Goal: Transaction & Acquisition: Purchase product/service

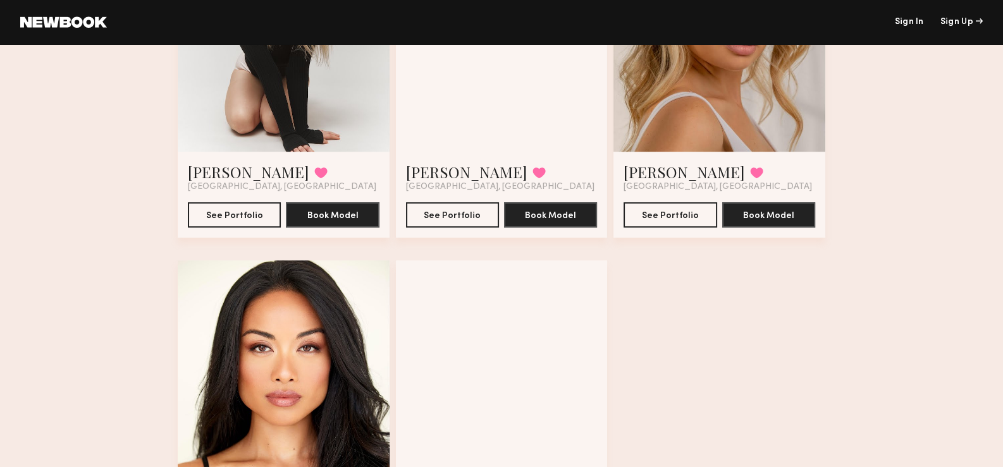
scroll to position [983, 0]
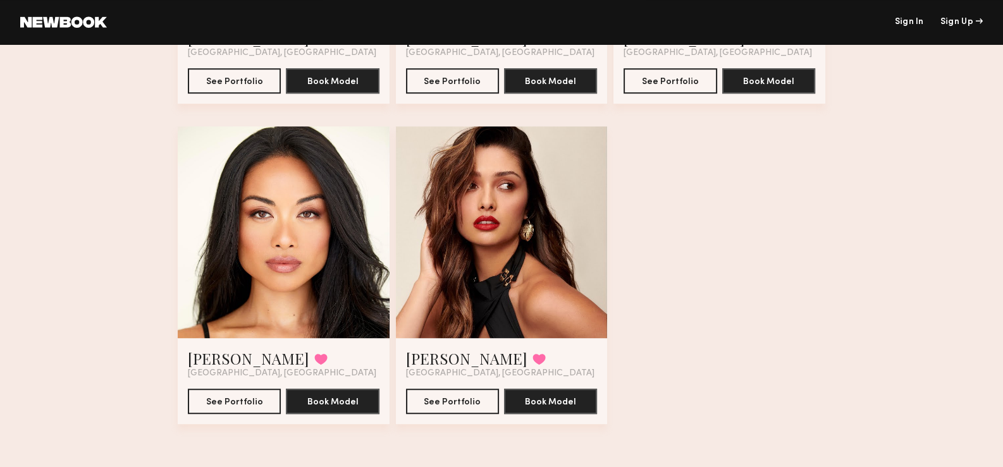
click at [515, 193] on div at bounding box center [502, 232] width 212 height 212
click at [446, 390] on button "See Portfolio" at bounding box center [452, 400] width 93 height 25
click at [222, 402] on button "See Portfolio" at bounding box center [234, 400] width 93 height 25
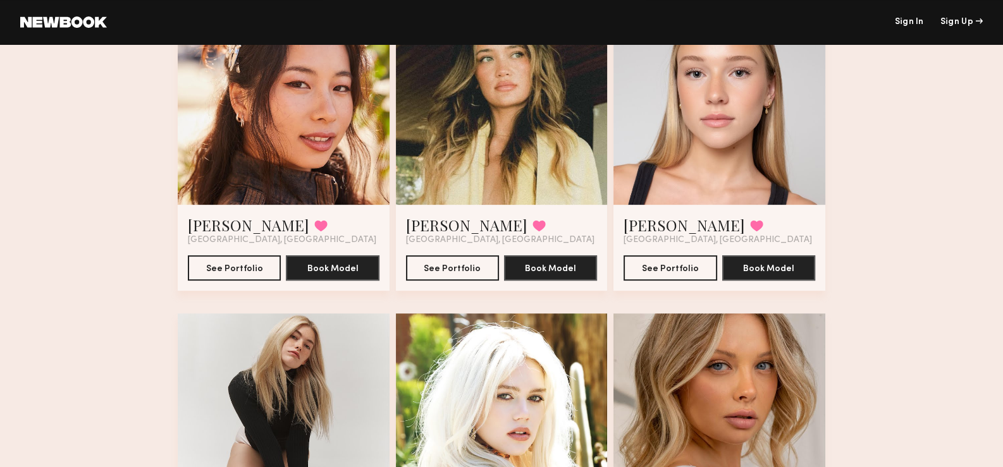
scroll to position [477, 0]
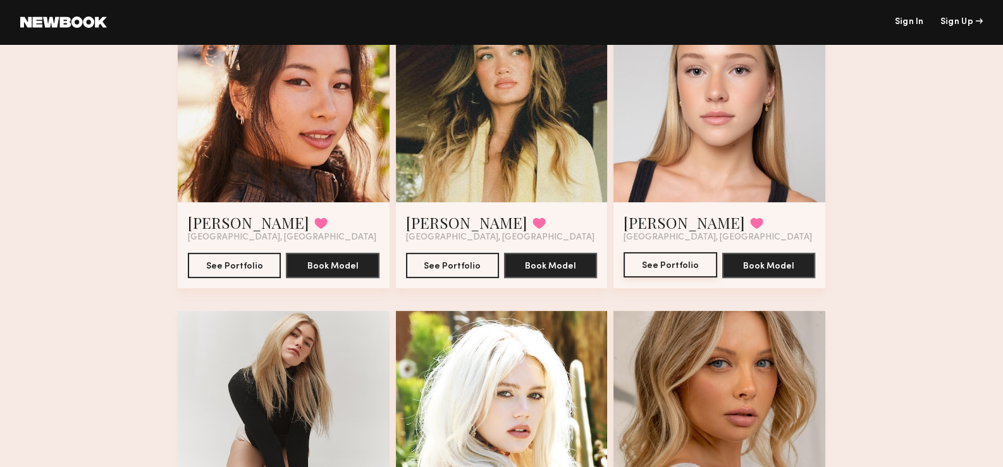
click at [699, 260] on button "See Portfolio" at bounding box center [670, 264] width 93 height 25
click at [437, 273] on button "See Portfolio" at bounding box center [452, 264] width 93 height 25
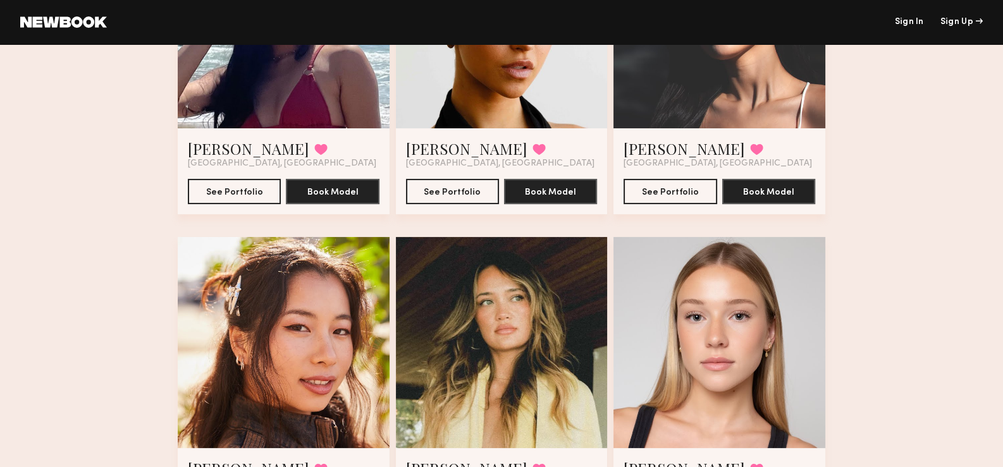
scroll to position [34, 0]
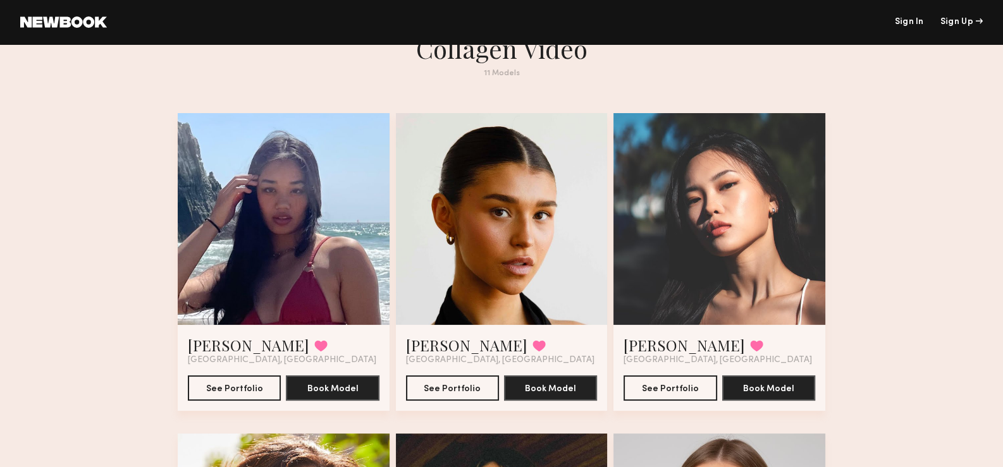
click at [240, 403] on div "Soriya C. Favorited Long Beach, CA See Portfolio Book Model" at bounding box center [284, 368] width 212 height 86
click at [245, 388] on button "See Portfolio" at bounding box center [234, 387] width 93 height 25
click at [473, 383] on button "See Portfolio" at bounding box center [452, 387] width 93 height 25
click at [674, 388] on button "See Portfolio" at bounding box center [670, 387] width 93 height 25
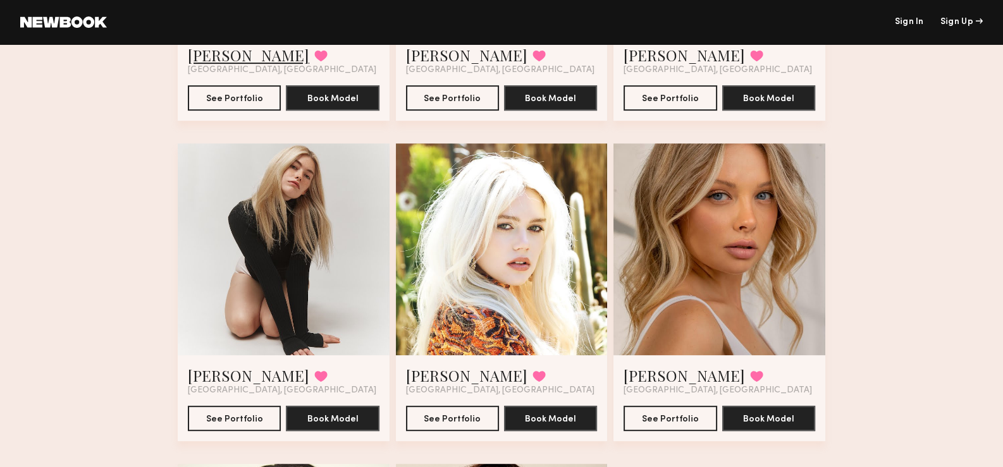
scroll to position [667, 0]
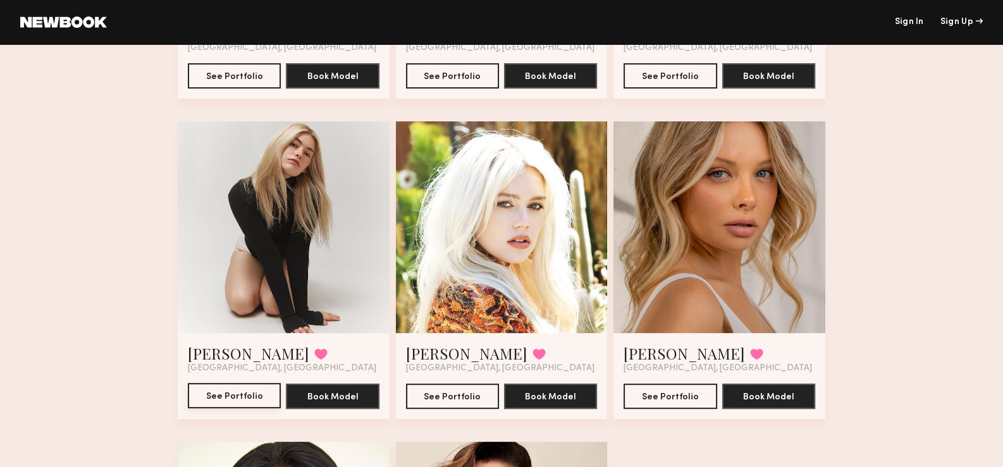
click at [264, 402] on button "See Portfolio" at bounding box center [234, 395] width 93 height 25
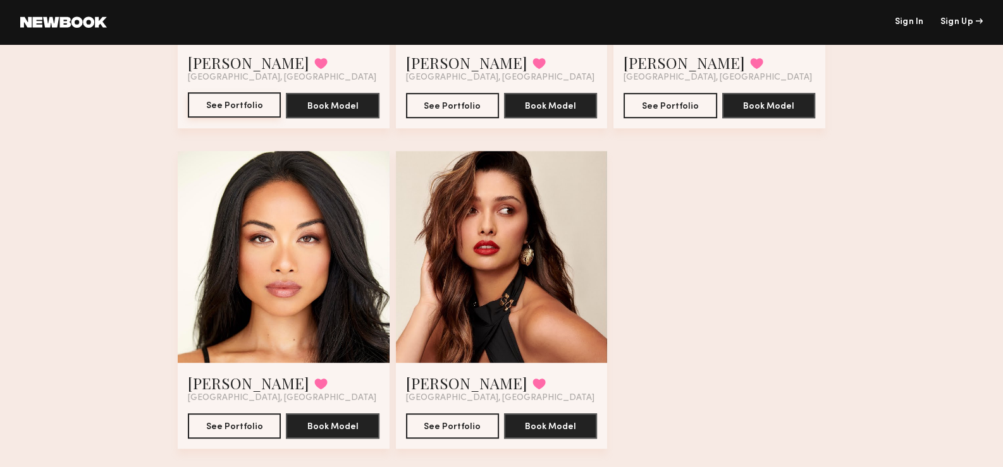
scroll to position [983, 0]
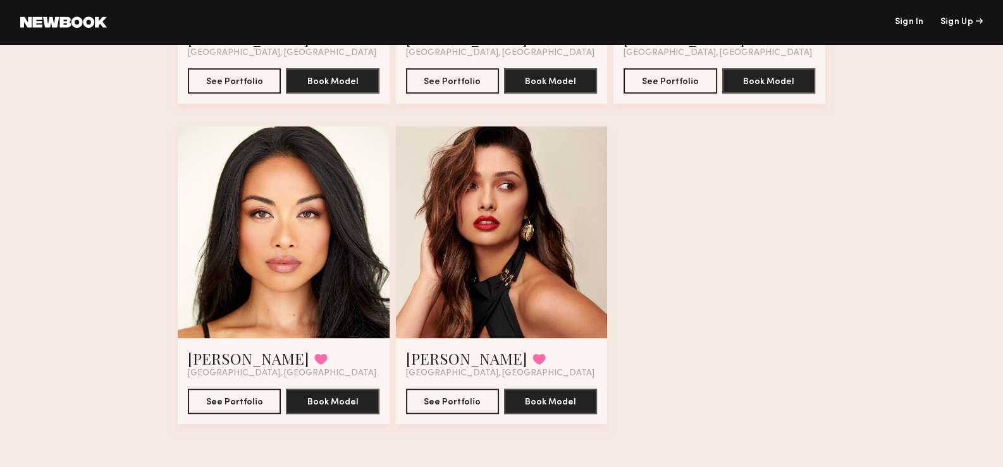
click at [465, 405] on button "See Portfolio" at bounding box center [452, 400] width 93 height 25
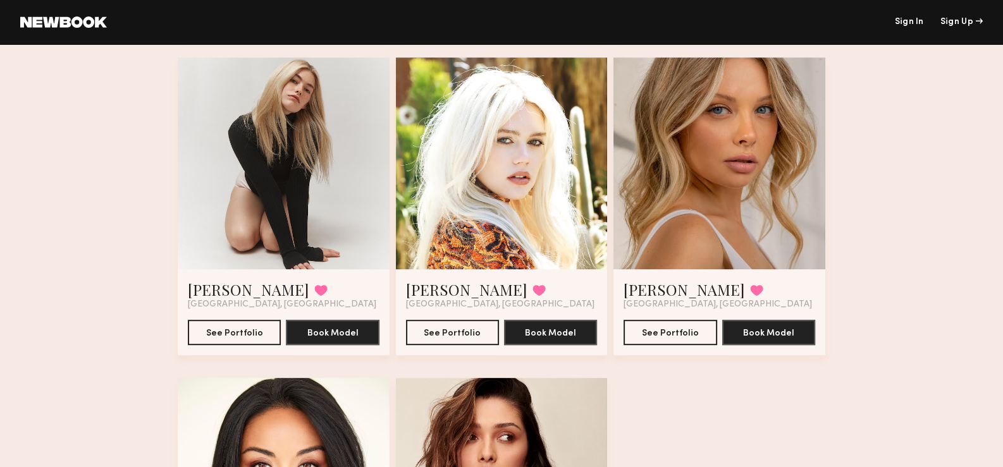
scroll to position [730, 0]
click at [758, 186] on div at bounding box center [719, 164] width 212 height 212
click at [633, 326] on button "See Portfolio" at bounding box center [670, 332] width 93 height 25
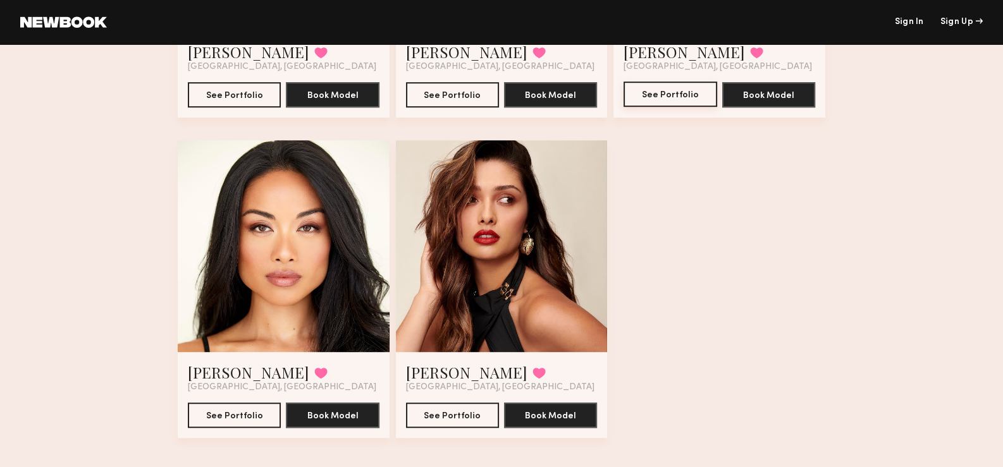
scroll to position [983, 0]
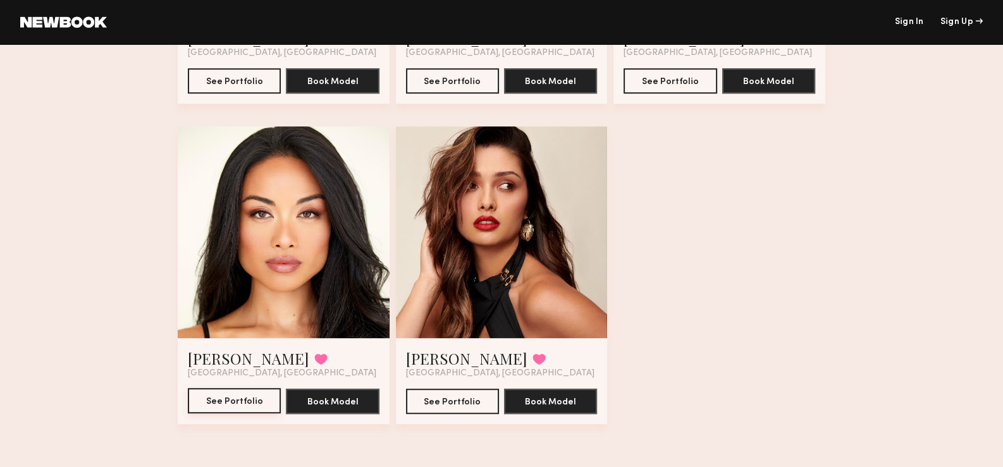
click at [208, 391] on button "See Portfolio" at bounding box center [234, 400] width 93 height 25
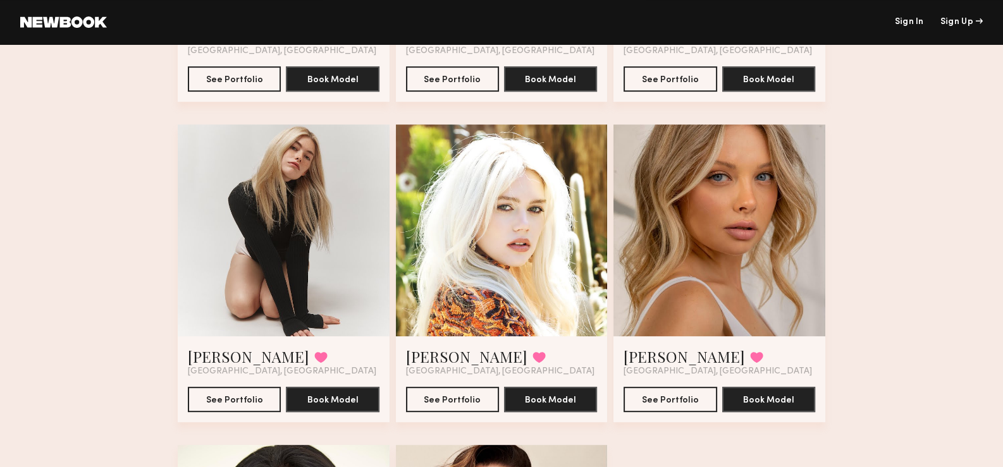
scroll to position [667, 0]
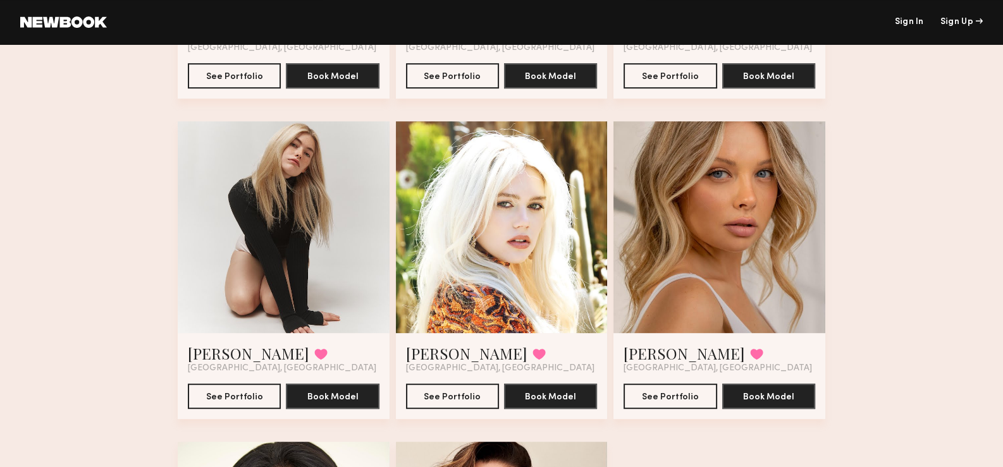
click at [295, 244] on div at bounding box center [284, 227] width 212 height 212
click at [232, 399] on button "See Portfolio" at bounding box center [234, 395] width 93 height 25
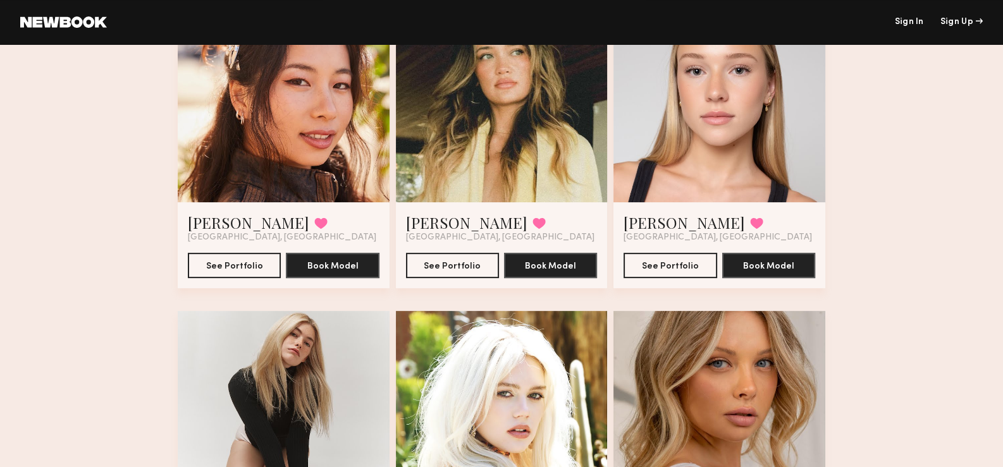
scroll to position [350, 0]
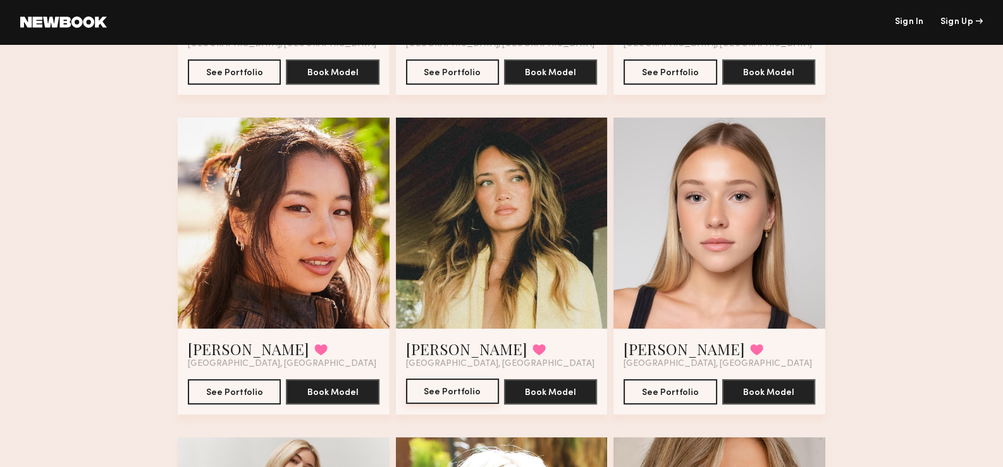
click at [426, 399] on button "See Portfolio" at bounding box center [452, 391] width 93 height 25
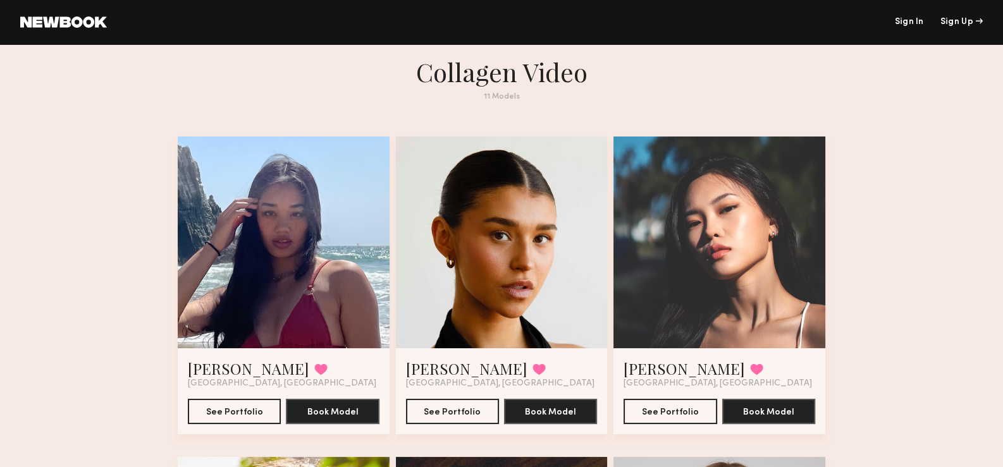
scroll to position [0, 0]
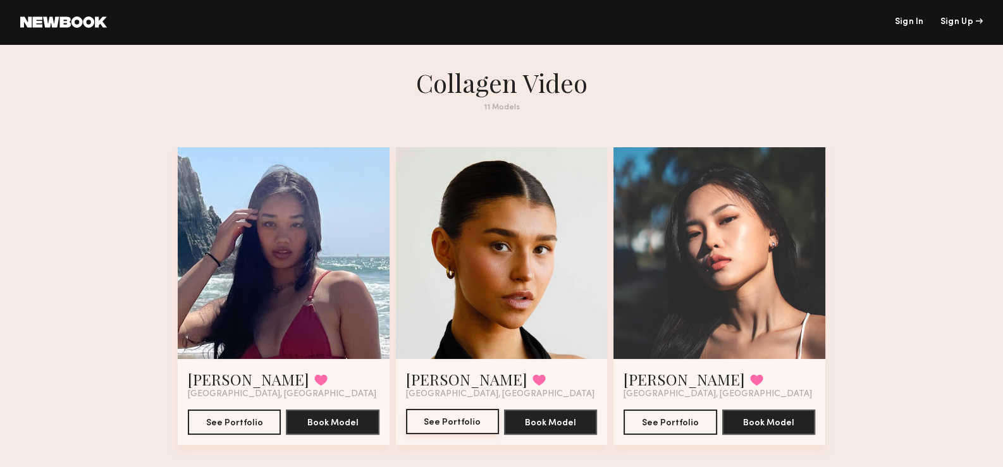
click at [452, 428] on button "See Portfolio" at bounding box center [452, 421] width 93 height 25
click at [207, 415] on button "See Portfolio" at bounding box center [234, 421] width 93 height 25
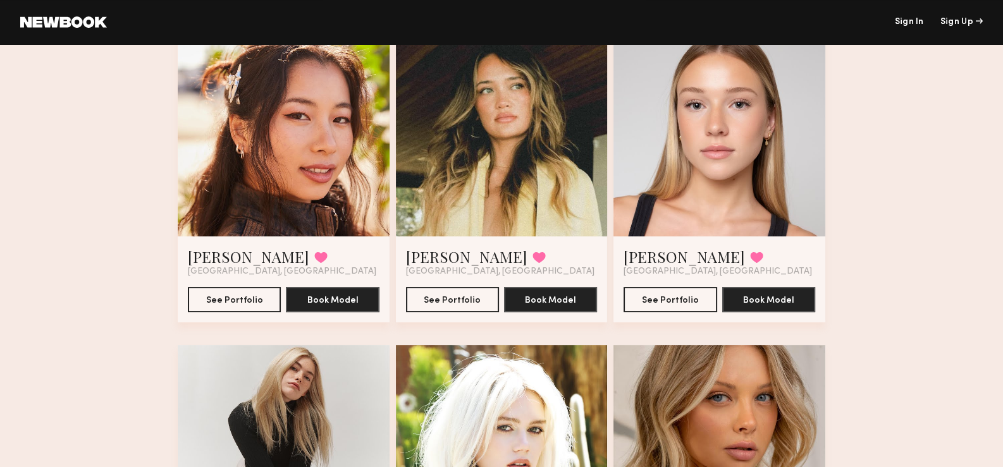
scroll to position [696, 0]
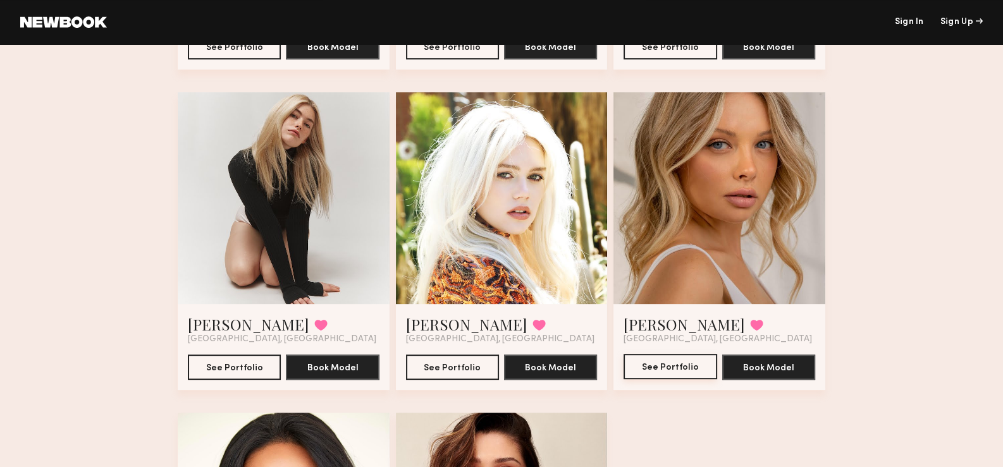
click at [696, 374] on button "See Portfolio" at bounding box center [670, 366] width 93 height 25
click at [461, 377] on button "See Portfolio" at bounding box center [452, 366] width 93 height 25
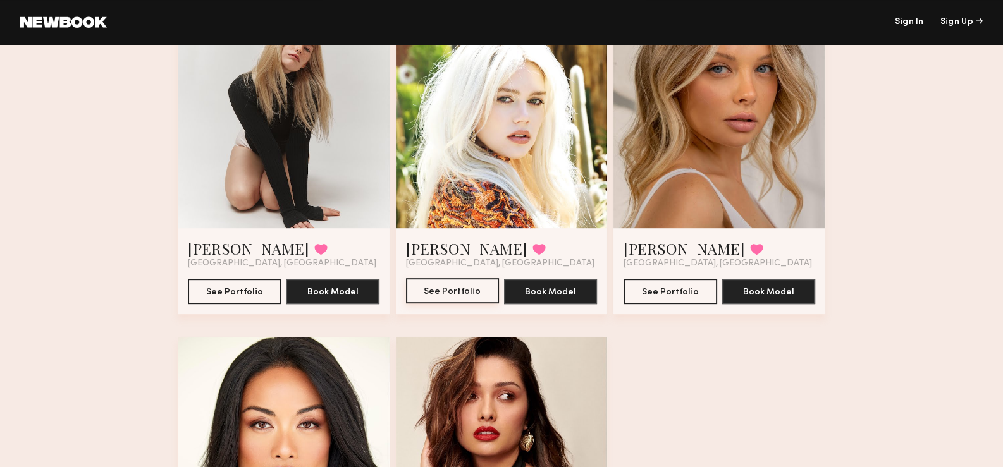
scroll to position [983, 0]
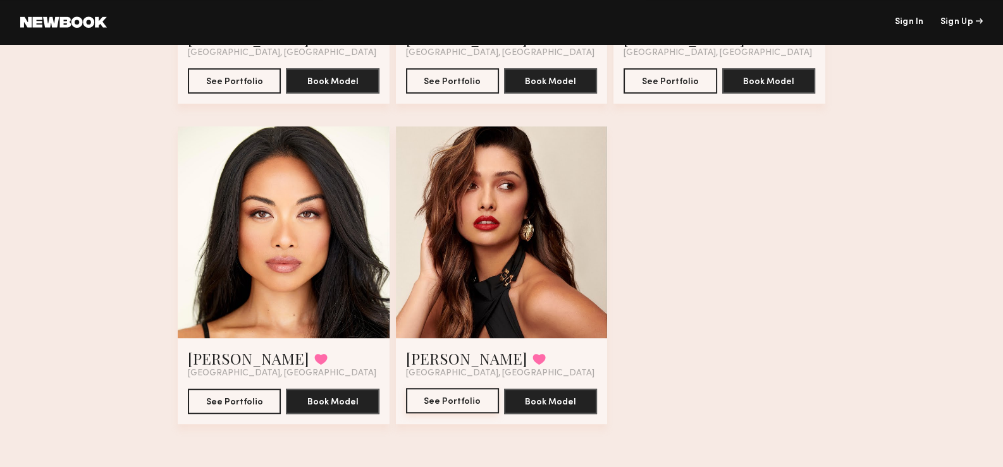
click at [455, 400] on button "See Portfolio" at bounding box center [452, 400] width 93 height 25
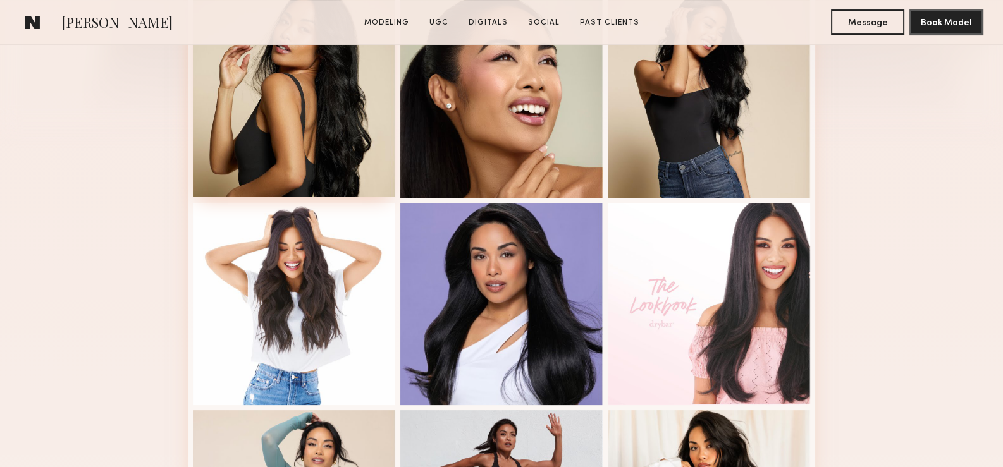
scroll to position [379, 0]
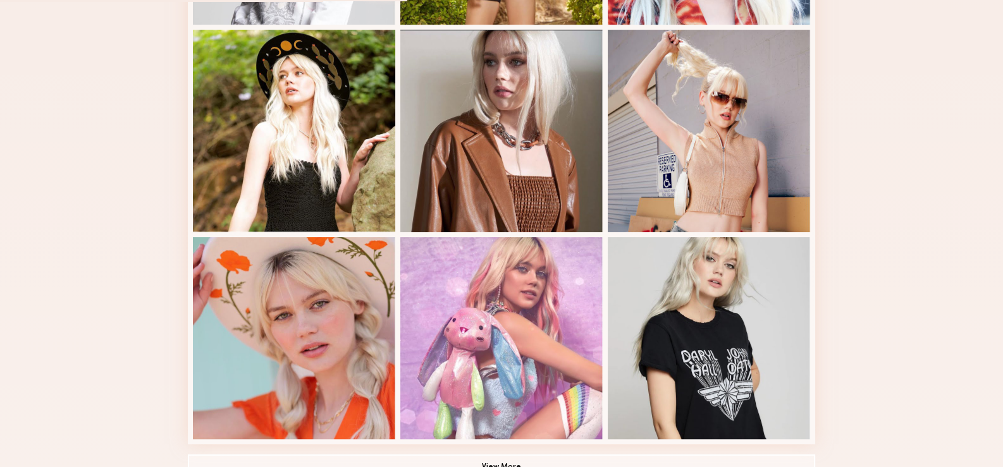
scroll to position [822, 0]
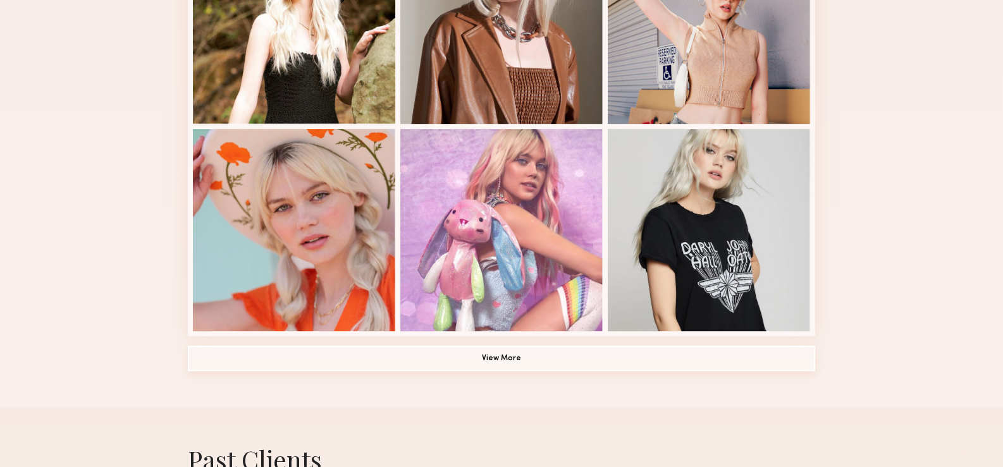
click at [478, 367] on button "View More" at bounding box center [501, 358] width 627 height 25
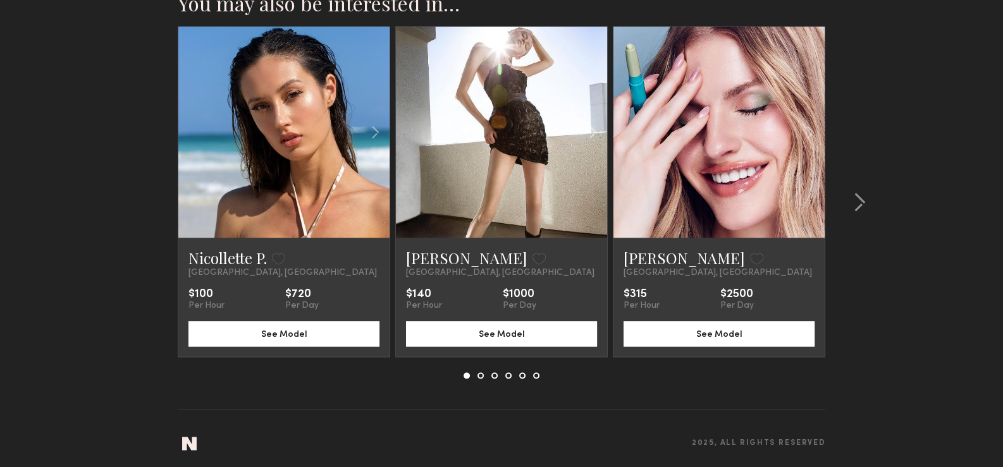
scroll to position [2277, 0]
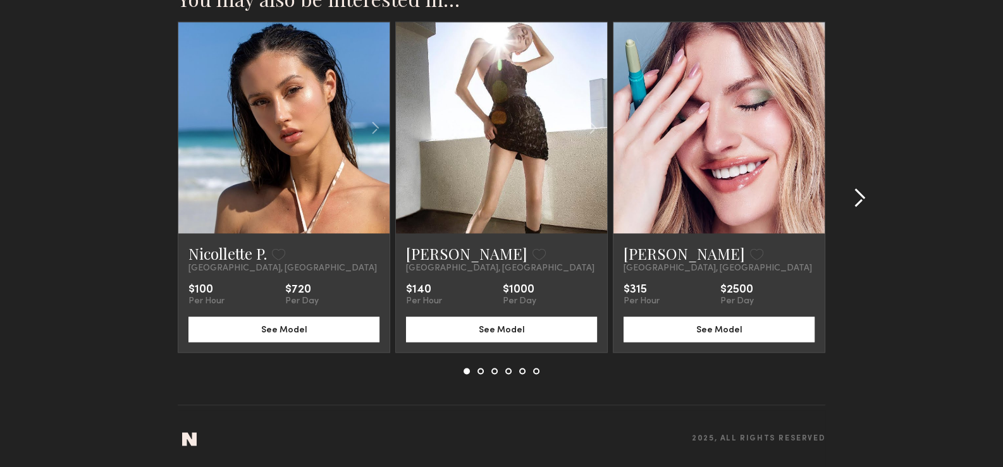
click at [853, 182] on div at bounding box center [855, 198] width 61 height 353
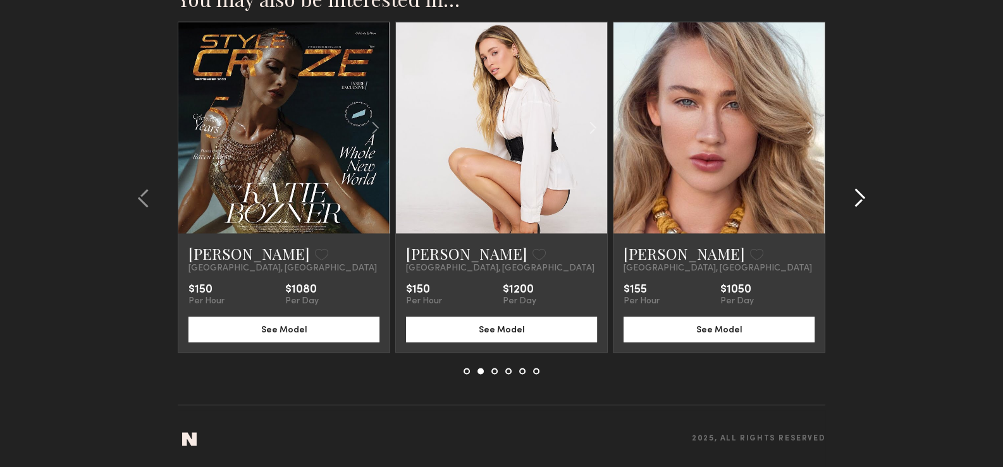
click at [854, 182] on div at bounding box center [855, 198] width 61 height 353
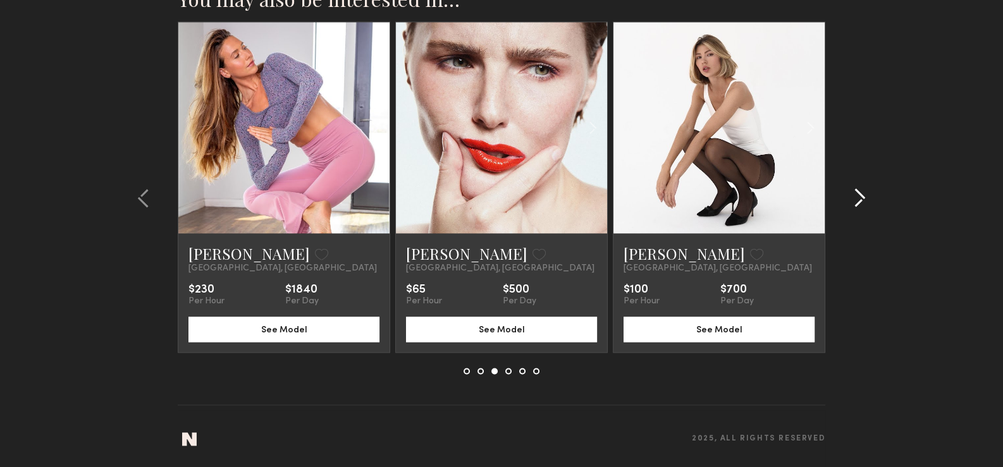
click at [854, 182] on div at bounding box center [855, 198] width 61 height 353
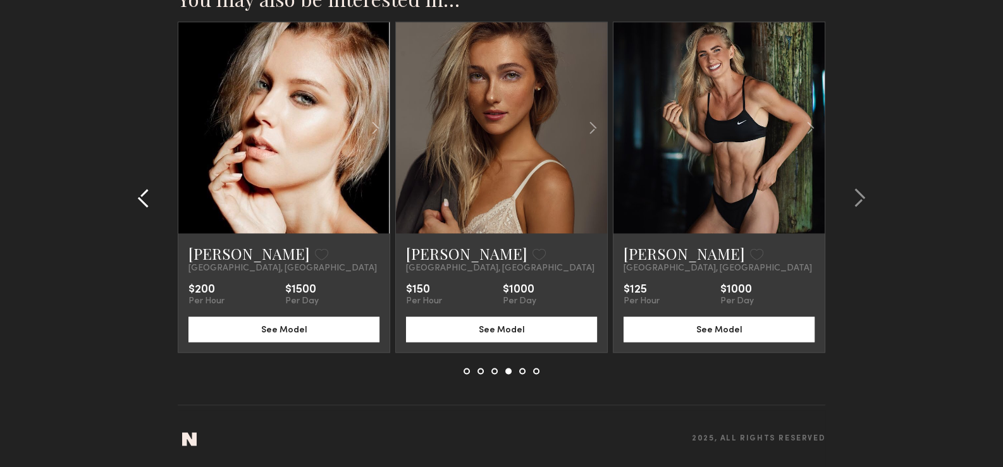
click at [139, 192] on common-icon at bounding box center [143, 198] width 13 height 20
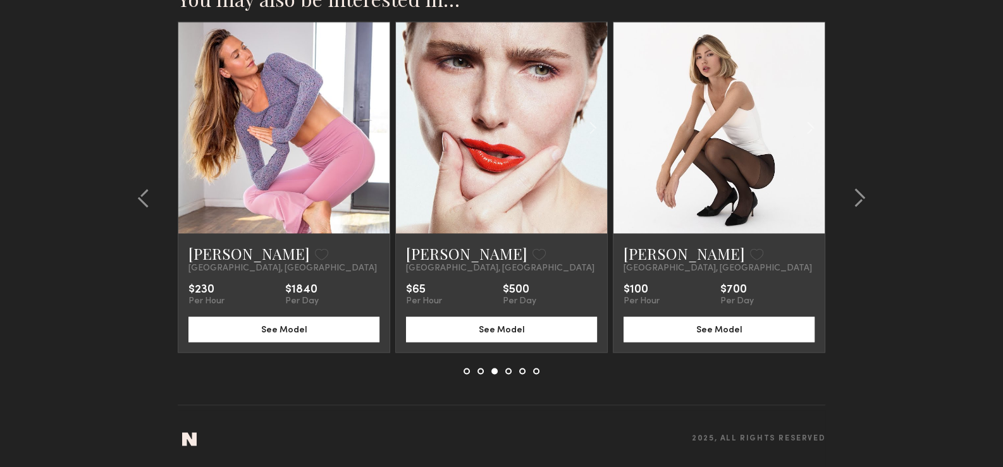
click at [276, 107] on link at bounding box center [284, 127] width 72 height 211
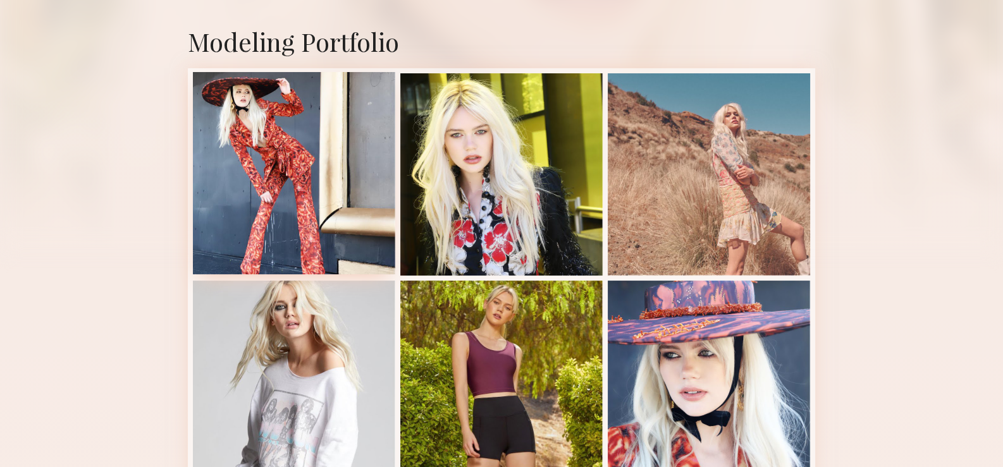
scroll to position [253, 0]
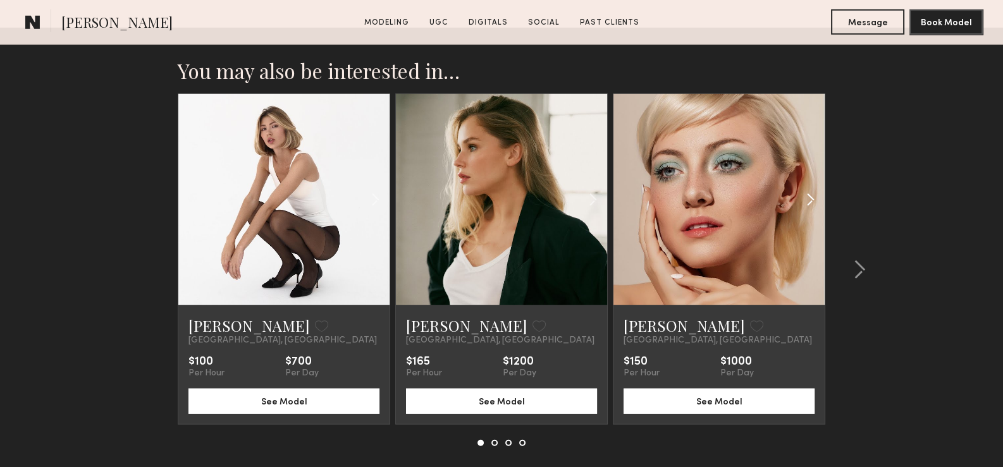
scroll to position [4004, 0]
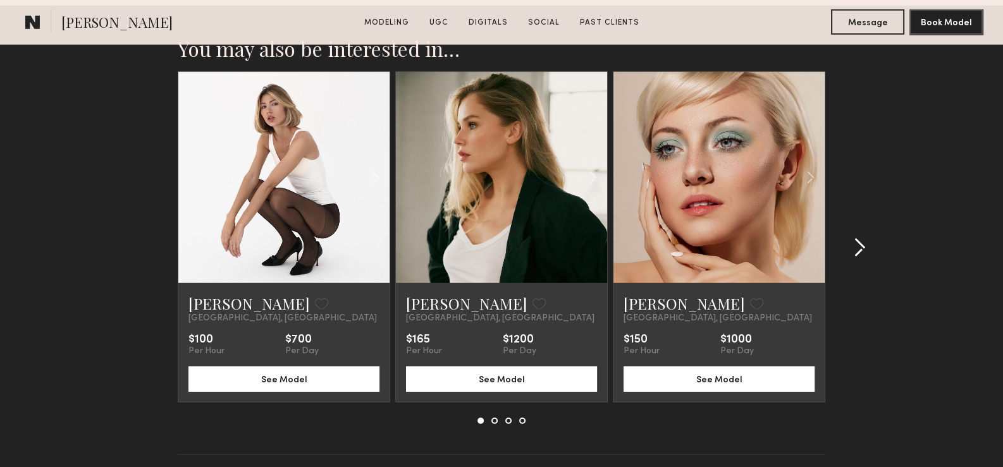
click at [877, 237] on div at bounding box center [855, 247] width 61 height 353
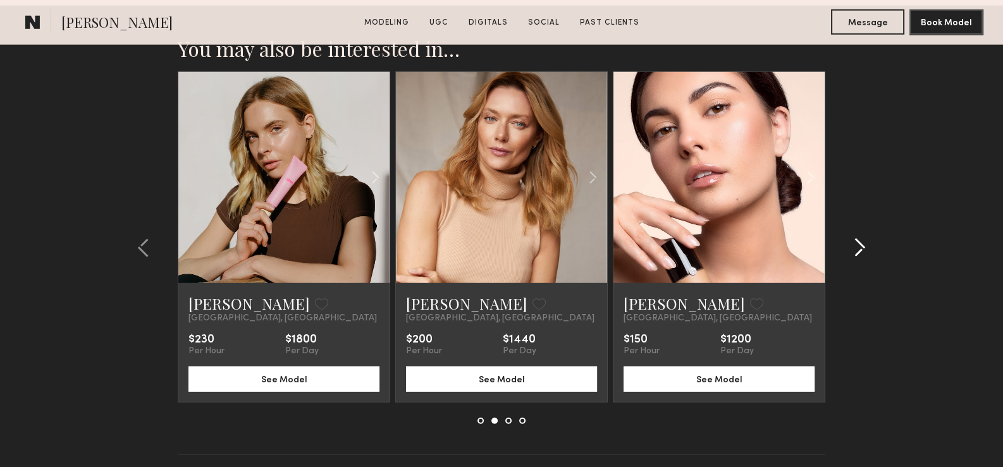
click at [877, 237] on div at bounding box center [855, 247] width 61 height 353
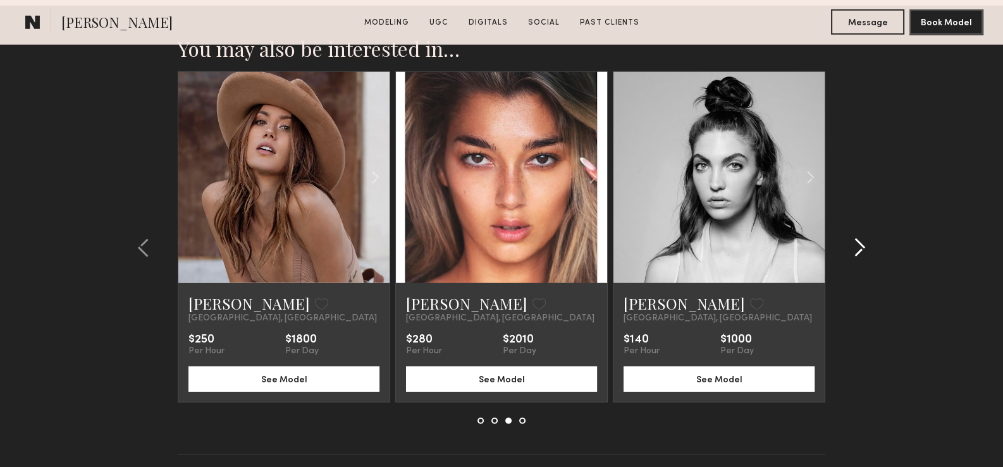
click at [877, 237] on div at bounding box center [855, 247] width 61 height 353
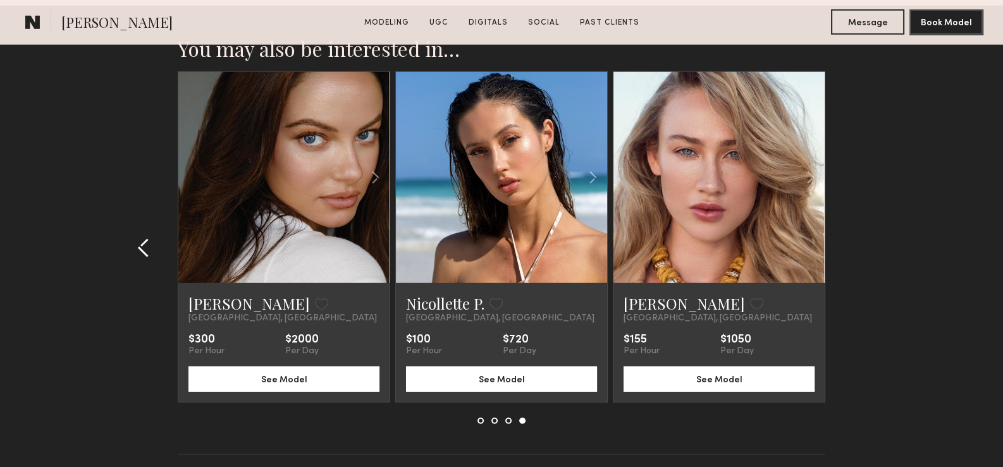
click at [134, 256] on div at bounding box center [147, 247] width 61 height 353
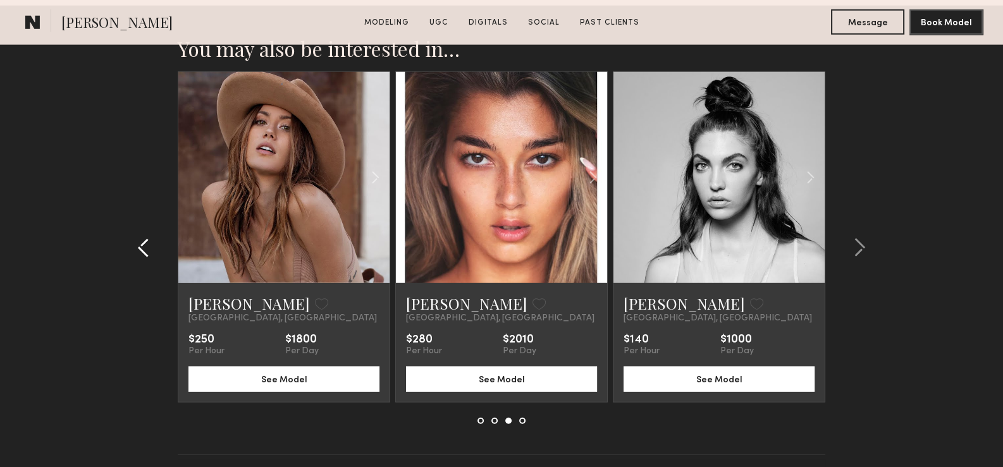
click at [134, 256] on div at bounding box center [147, 247] width 61 height 353
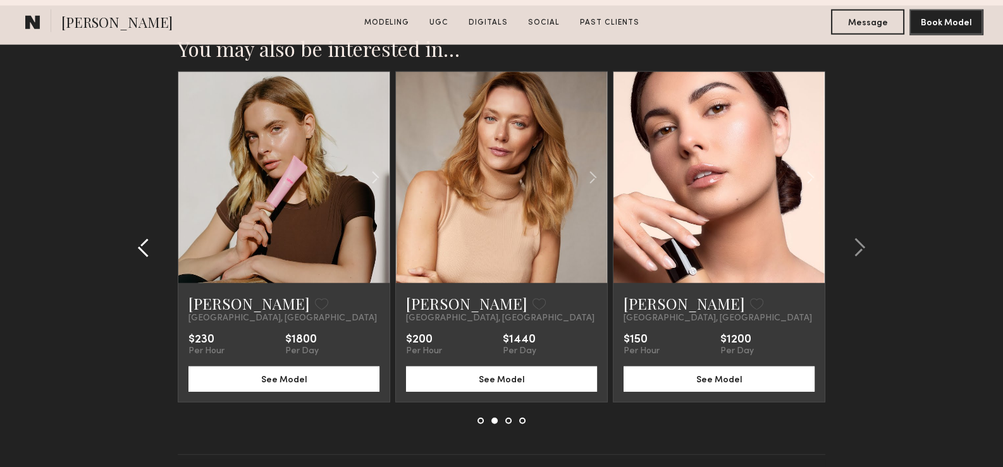
click at [134, 256] on div at bounding box center [147, 247] width 61 height 353
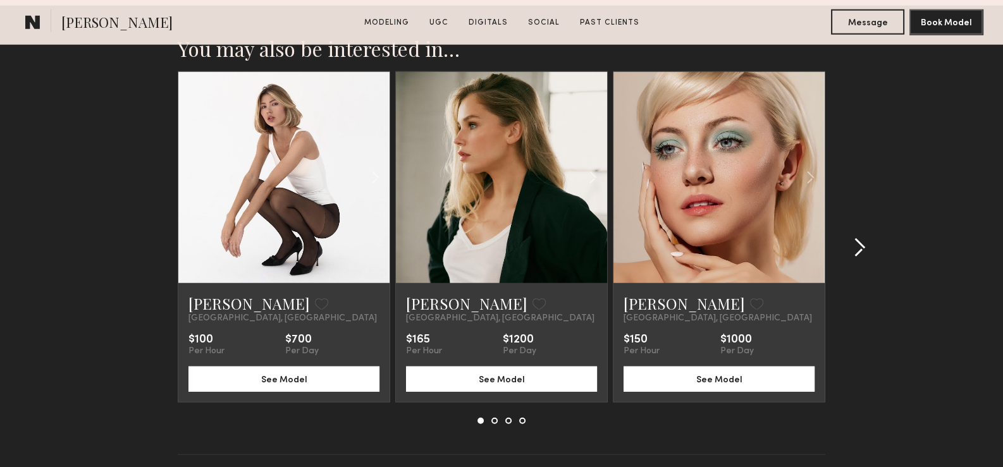
click at [866, 259] on div at bounding box center [855, 247] width 61 height 353
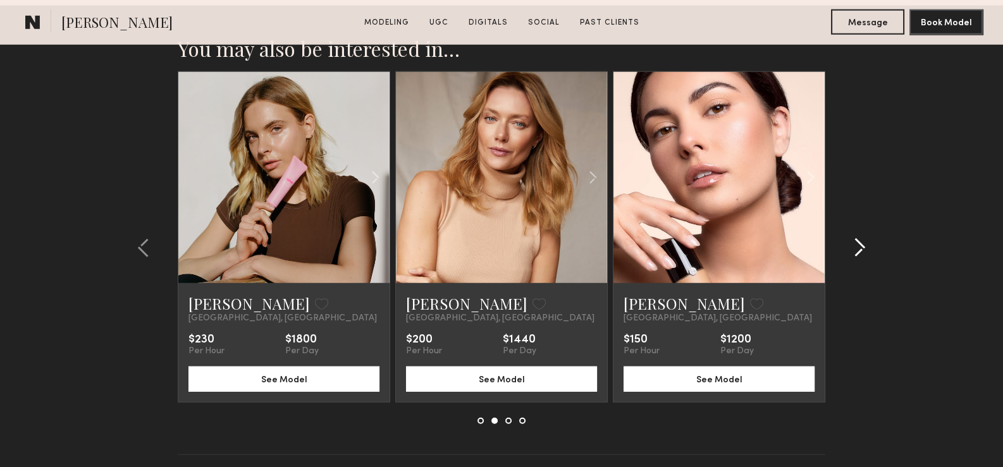
click at [870, 250] on div at bounding box center [855, 247] width 61 height 353
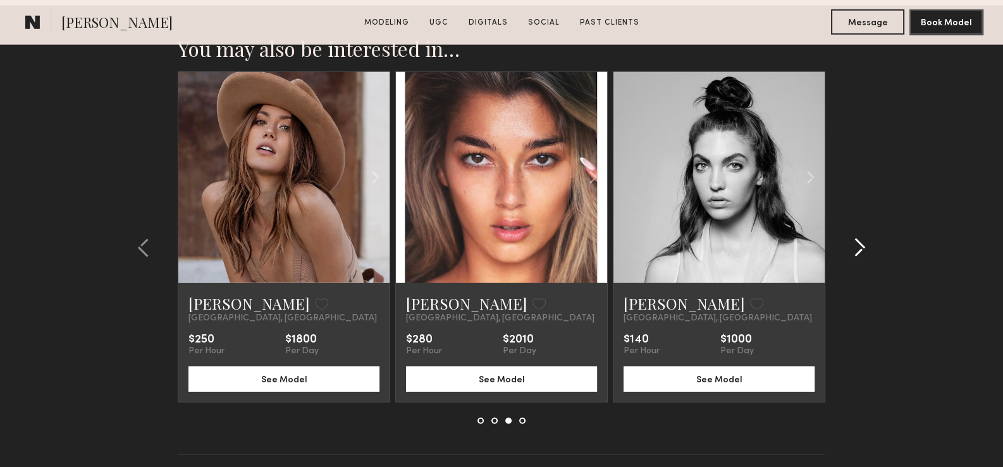
click at [870, 250] on div at bounding box center [855, 247] width 61 height 353
